Goal: Communication & Community: Answer question/provide support

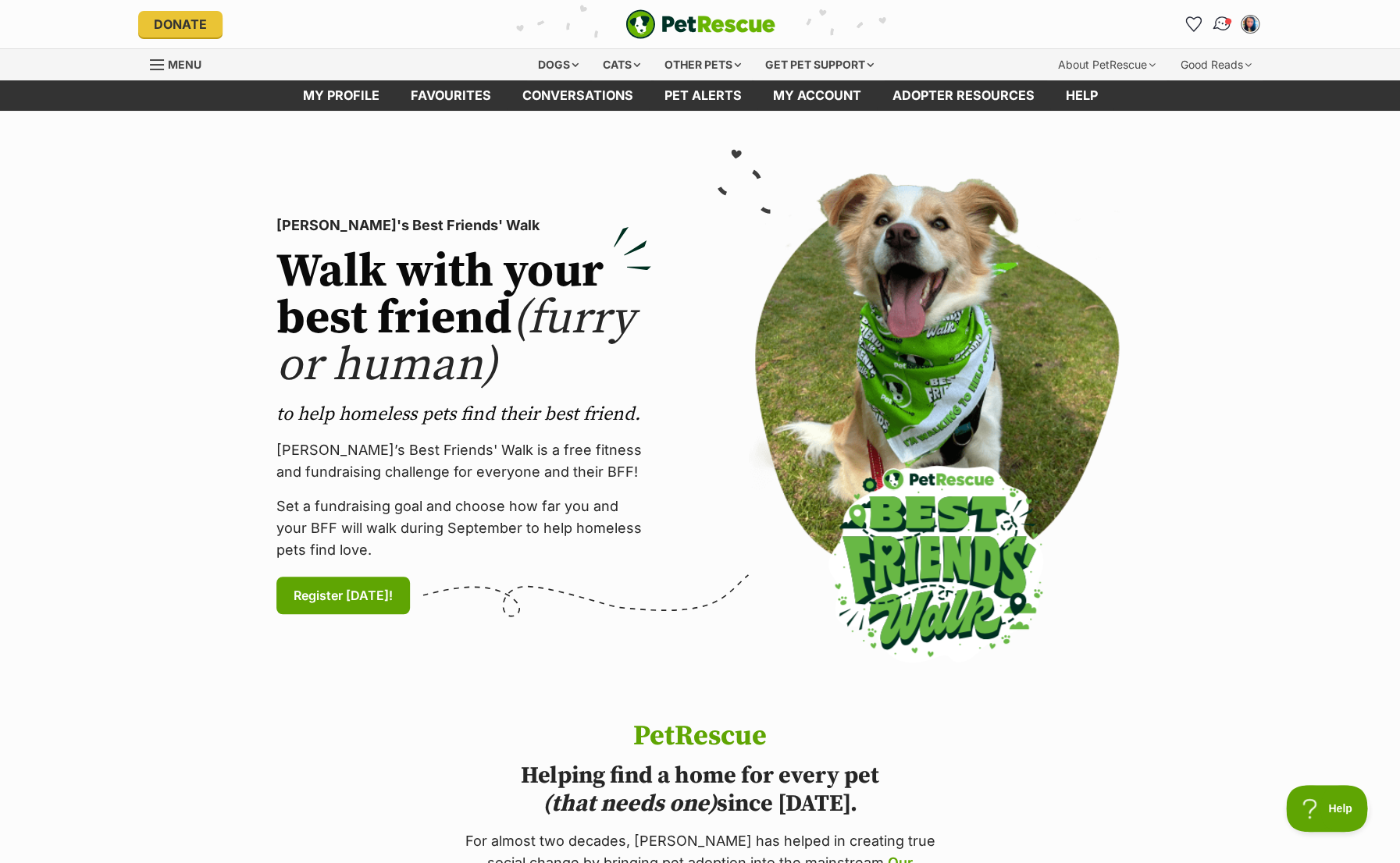
click at [1224, 19] on img "Conversations" at bounding box center [1221, 24] width 21 height 21
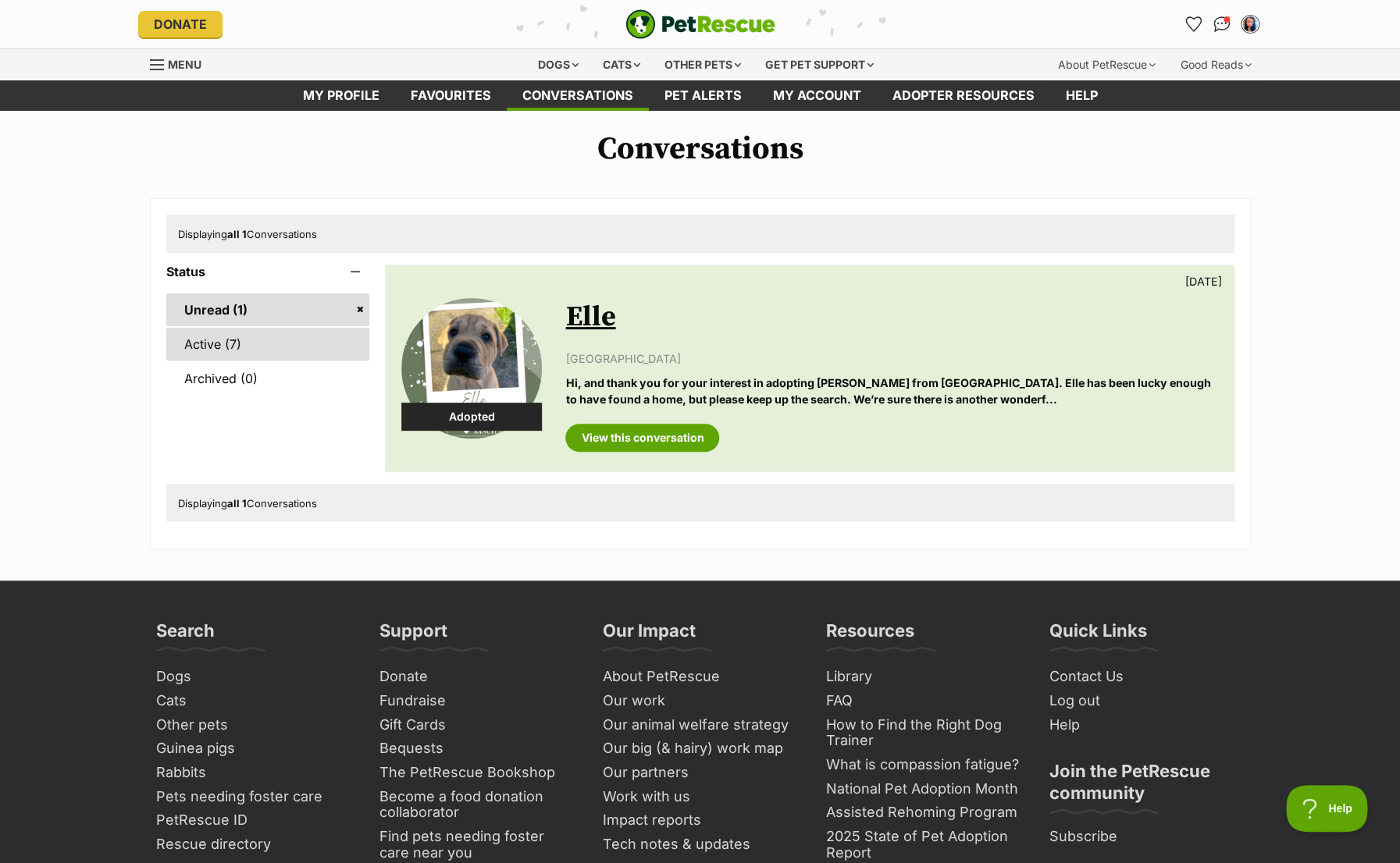
click at [194, 351] on link "Active (7)" at bounding box center [268, 344] width 204 height 33
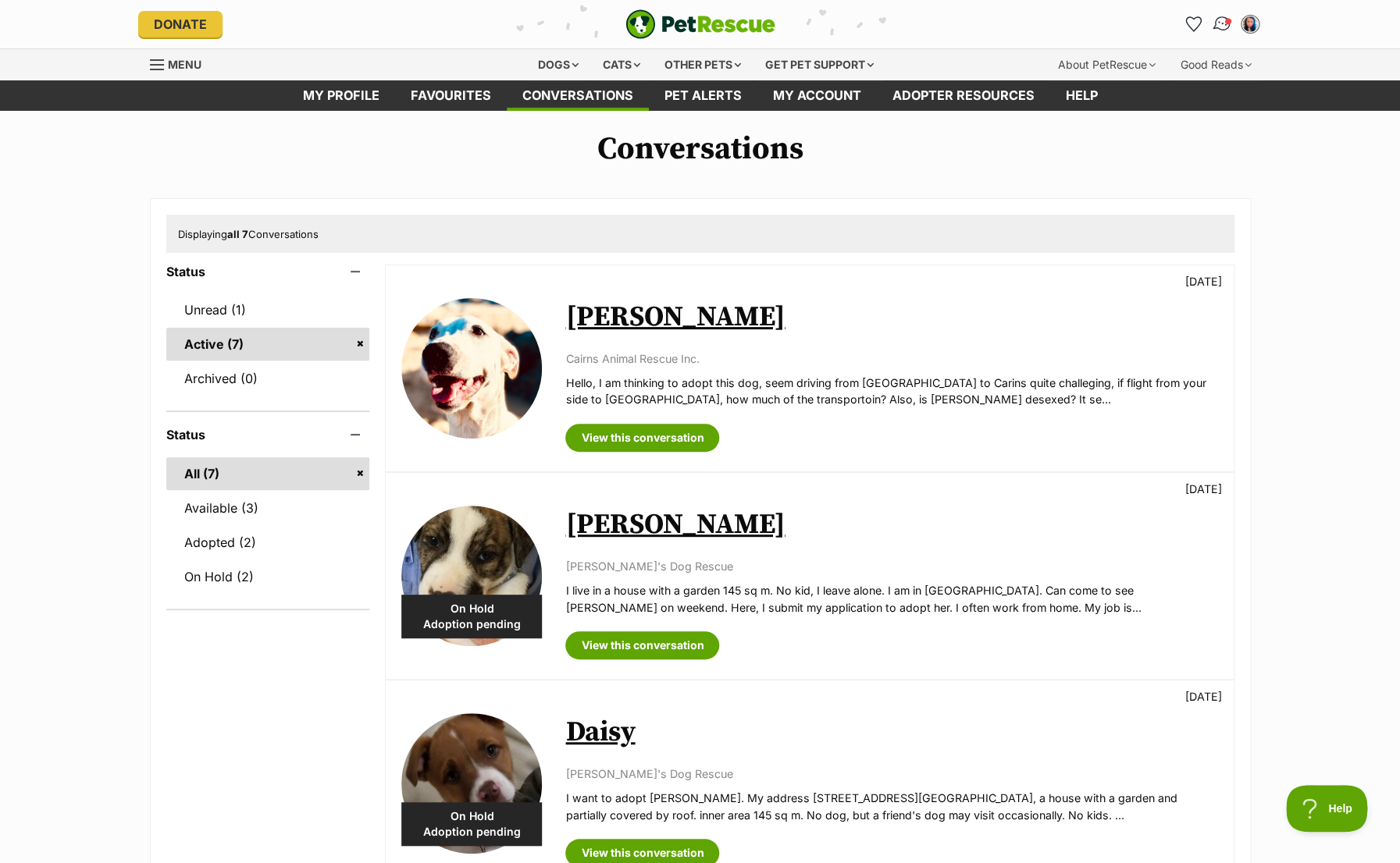
click at [1220, 23] on img "Conversations" at bounding box center [1221, 24] width 21 height 21
